Goal: Browse casually: Explore the website without a specific task or goal

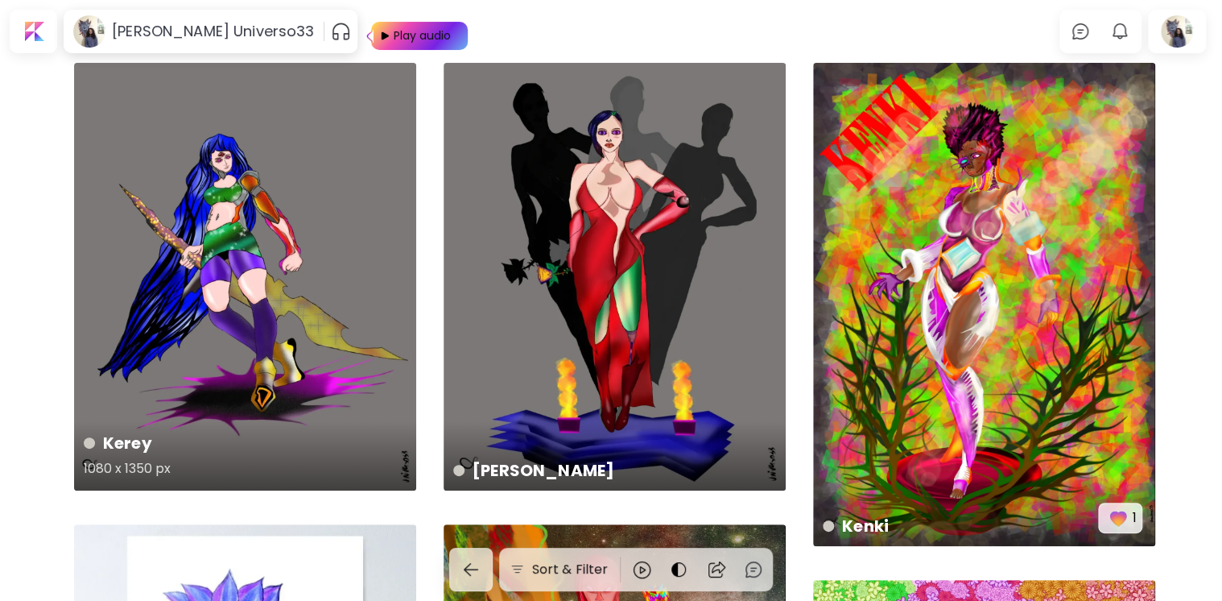
click at [232, 270] on div "Kerey 1080 x 1350 px" at bounding box center [245, 277] width 342 height 428
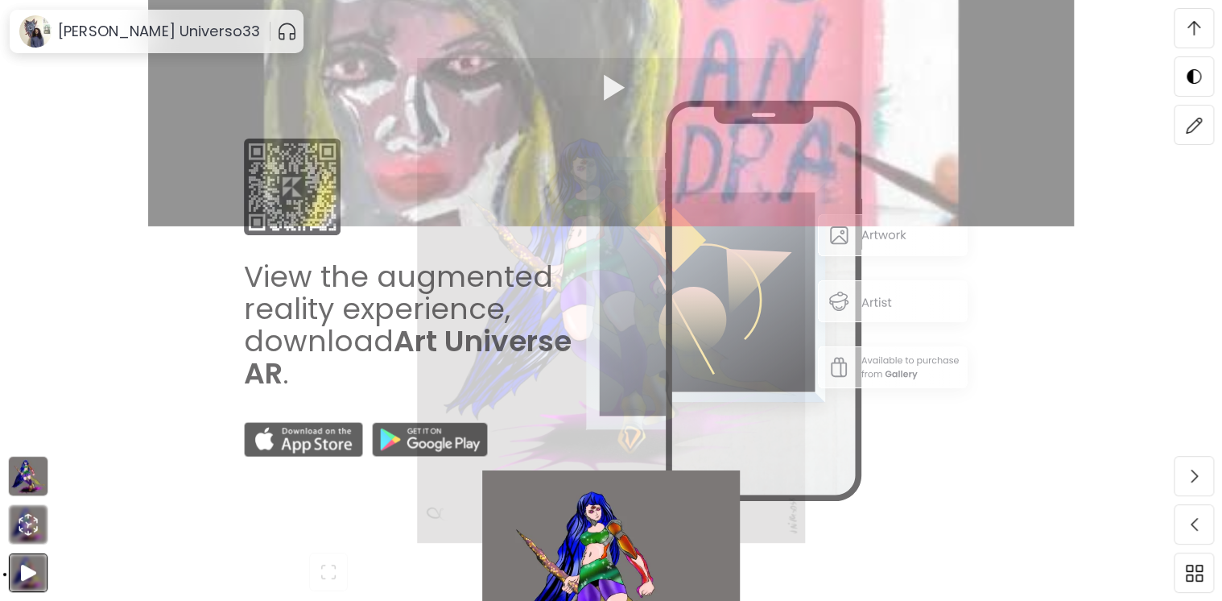
scroll to position [3778, 0]
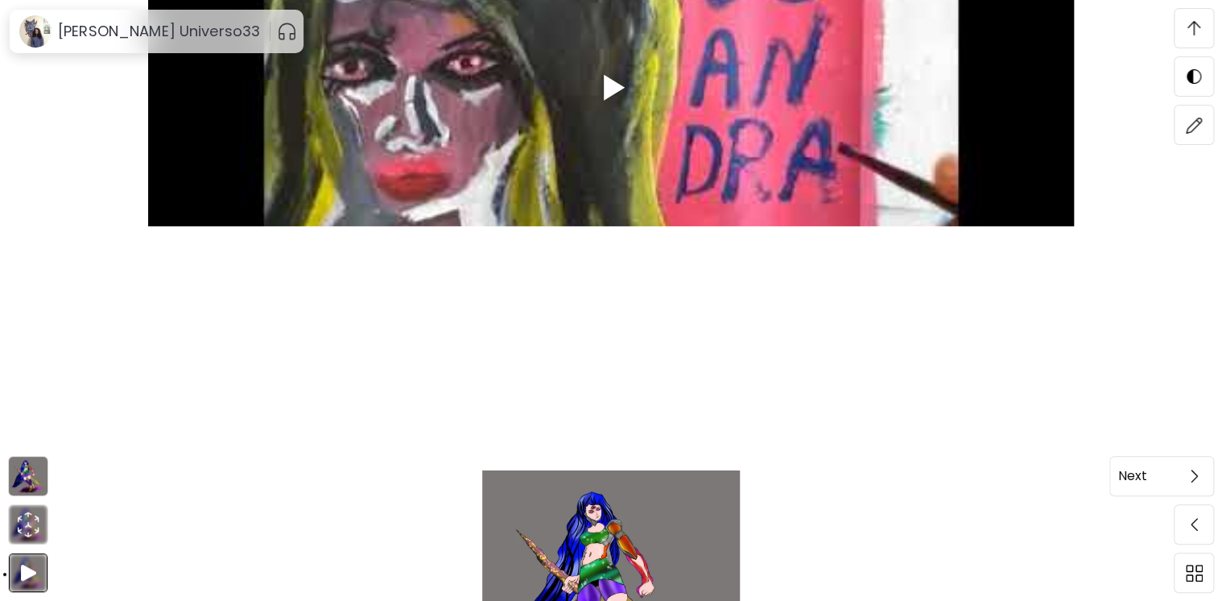
click at [1196, 475] on img at bounding box center [1194, 475] width 7 height 13
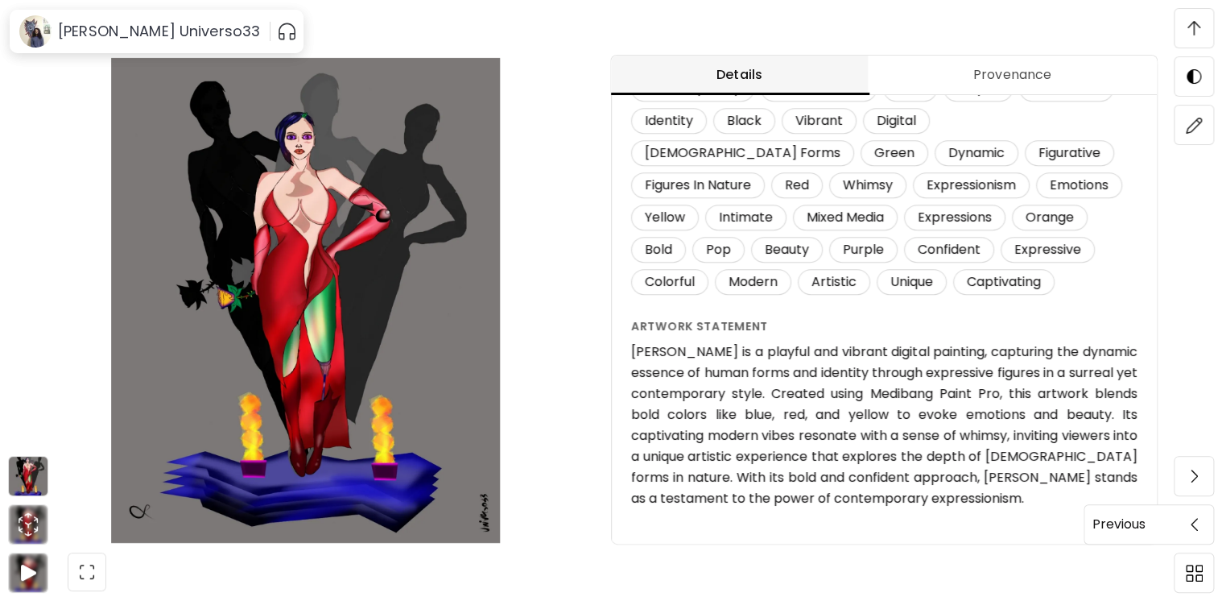
click at [1191, 532] on span at bounding box center [1194, 524] width 34 height 34
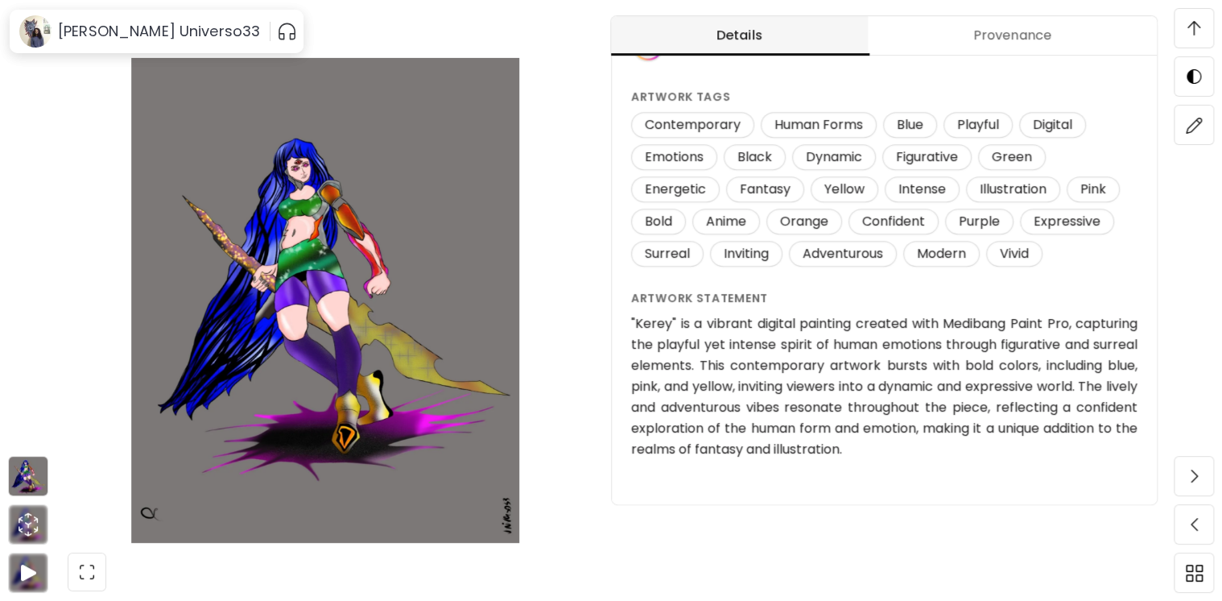
scroll to position [1752, 0]
drag, startPoint x: 953, startPoint y: 449, endPoint x: 835, endPoint y: 401, distance: 127.8
drag, startPoint x: 627, startPoint y: 304, endPoint x: 647, endPoint y: 318, distance: 24.8
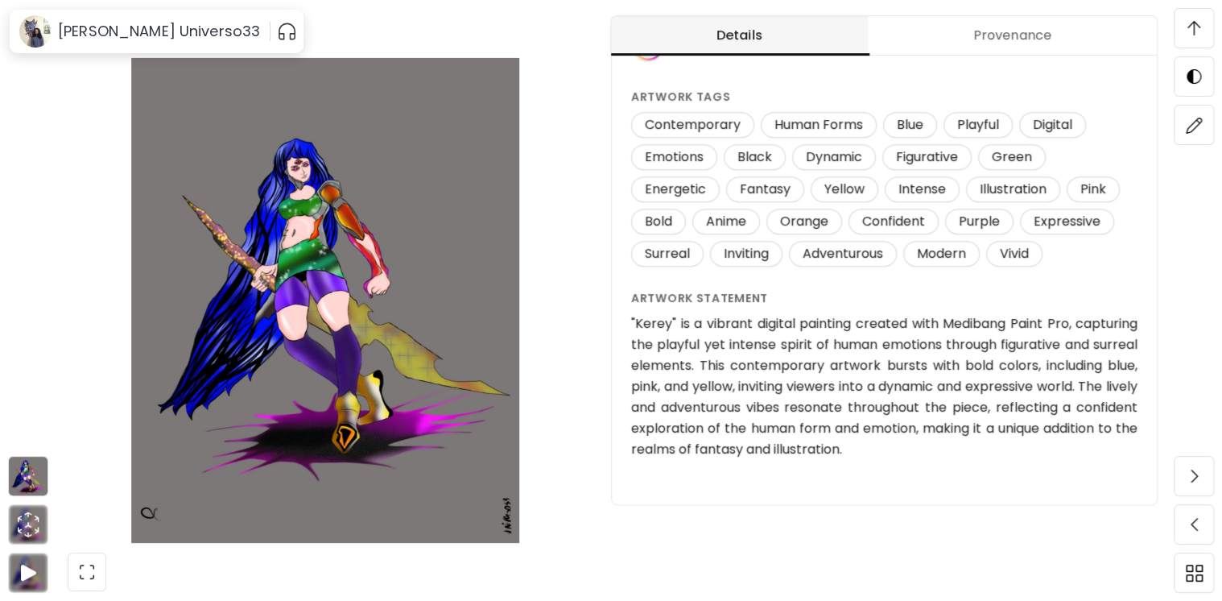
drag, startPoint x: 634, startPoint y: 295, endPoint x: 737, endPoint y: 321, distance: 105.6
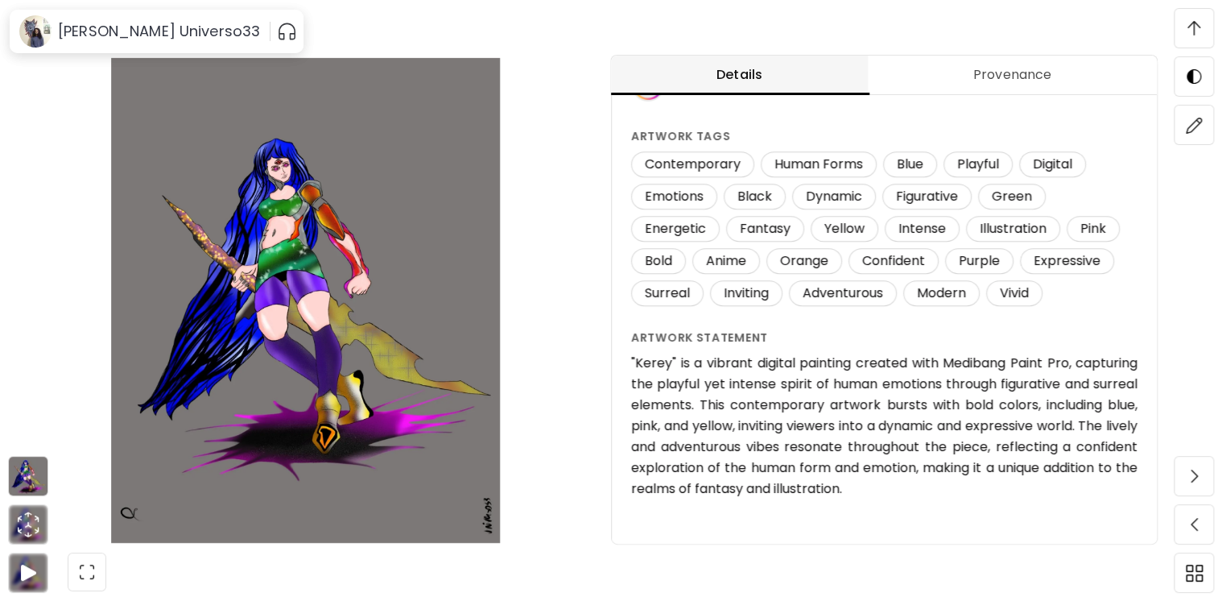
scroll to position [1688, 0]
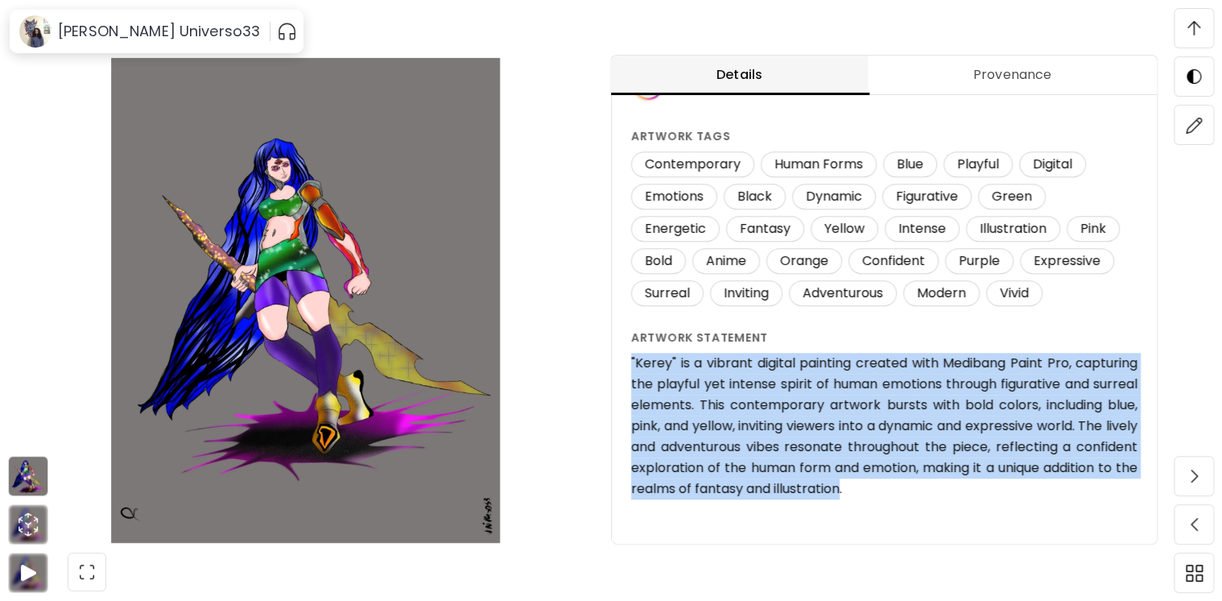
drag, startPoint x: 944, startPoint y: 489, endPoint x: 619, endPoint y: 357, distance: 351.1
click at [619, 357] on div "[PERSON_NAME] (2025) Unavailable Artwork Details Digital Painting 1080 x 1350 p…" at bounding box center [884, 145] width 545 height 800
copy h6 ""Kerey" is a vibrant digital painting created with Medibang Paint Pro, capturin…"
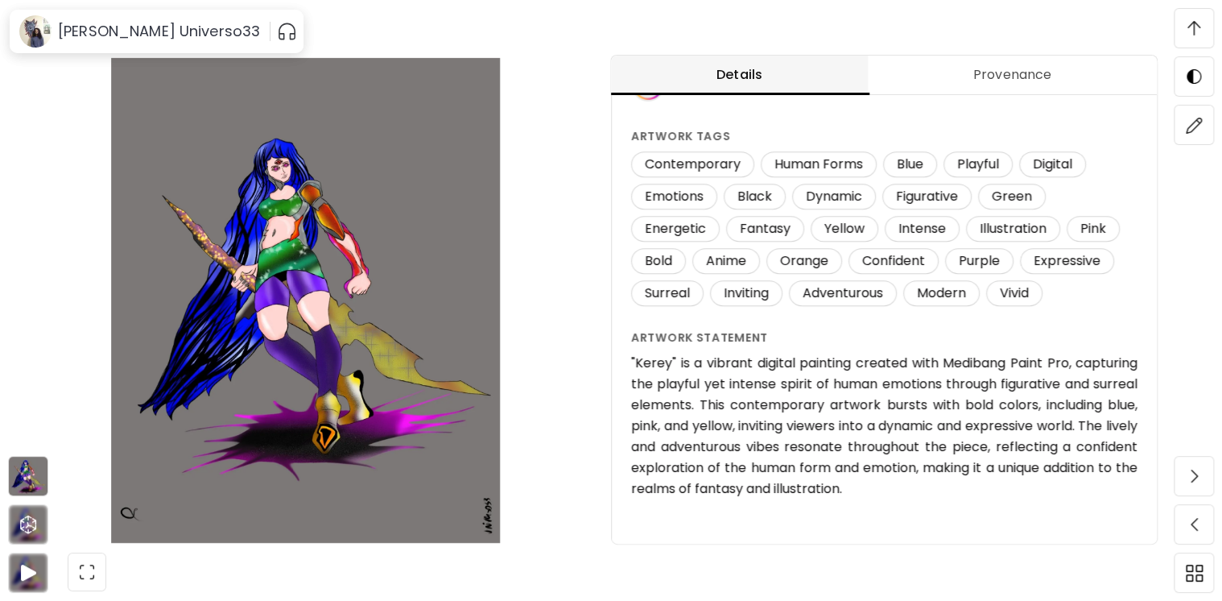
click at [593, 192] on div "[PERSON_NAME] Digital Painting | 1080 x 1350 px Scroll for more Unavailable" at bounding box center [305, 300] width 611 height 601
drag, startPoint x: 609, startPoint y: 156, endPoint x: 584, endPoint y: 159, distance: 25.2
click at [584, 159] on div "[PERSON_NAME] Digital Painting | 1080 x 1350 px Scroll for more Unavailable" at bounding box center [305, 300] width 611 height 601
drag, startPoint x: 607, startPoint y: 165, endPoint x: 577, endPoint y: 162, distance: 30.0
click at [577, 162] on div "[PERSON_NAME] Digital Painting | 1080 x 1350 px Scroll for more Unavailable" at bounding box center [305, 300] width 611 height 601
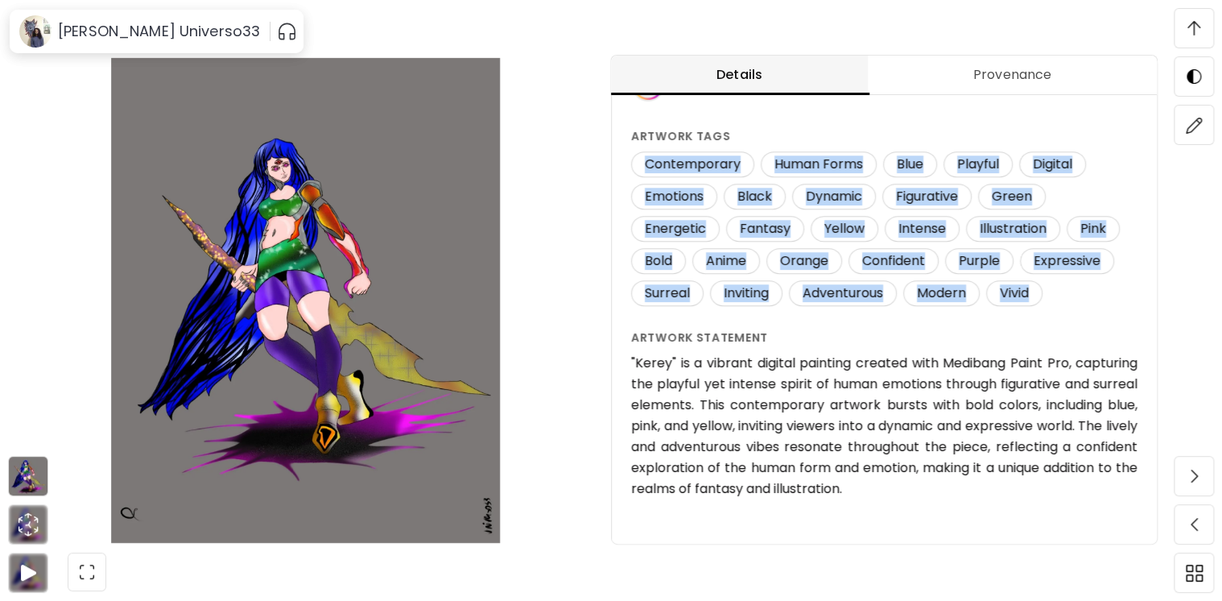
drag, startPoint x: 1060, startPoint y: 301, endPoint x: 644, endPoint y: 163, distance: 437.7
click at [644, 163] on div "Contemporary Human Forms Blue Playful Digital Emotions Black Dynamic Figurative…" at bounding box center [884, 231] width 506 height 161
copy div "Contemporary Human Forms Blue Playful Digital Emotions Black Dynamic Figurative…"
